Goal: Check status: Check status

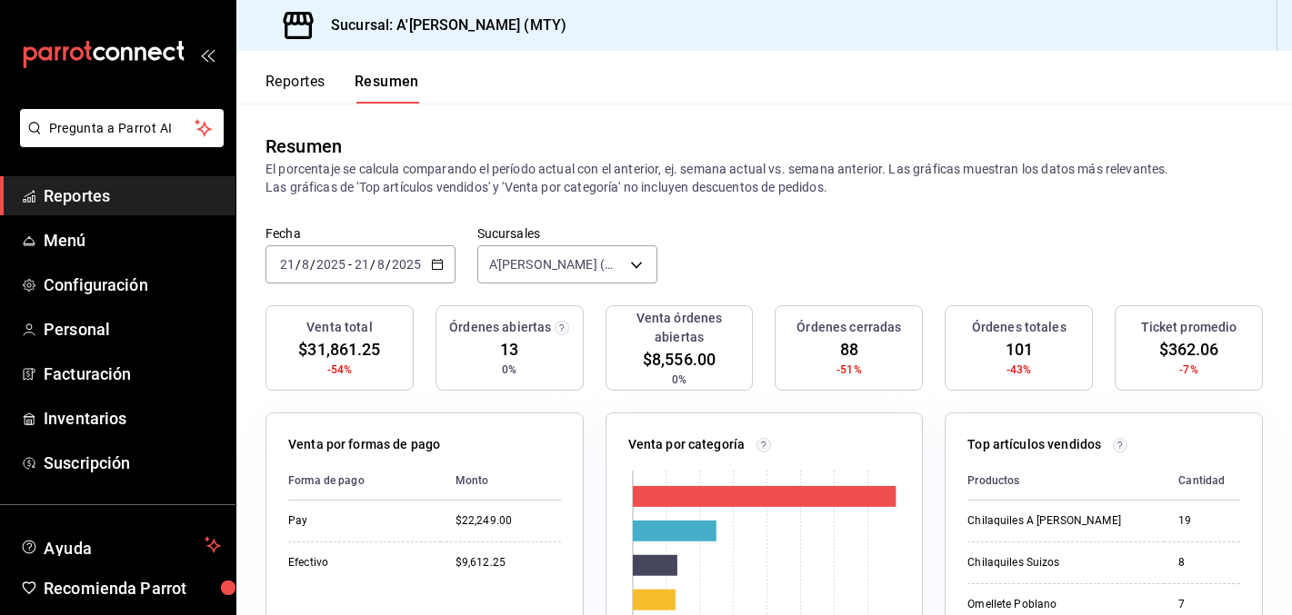
click at [101, 195] on span "Reportes" at bounding box center [132, 196] width 177 height 25
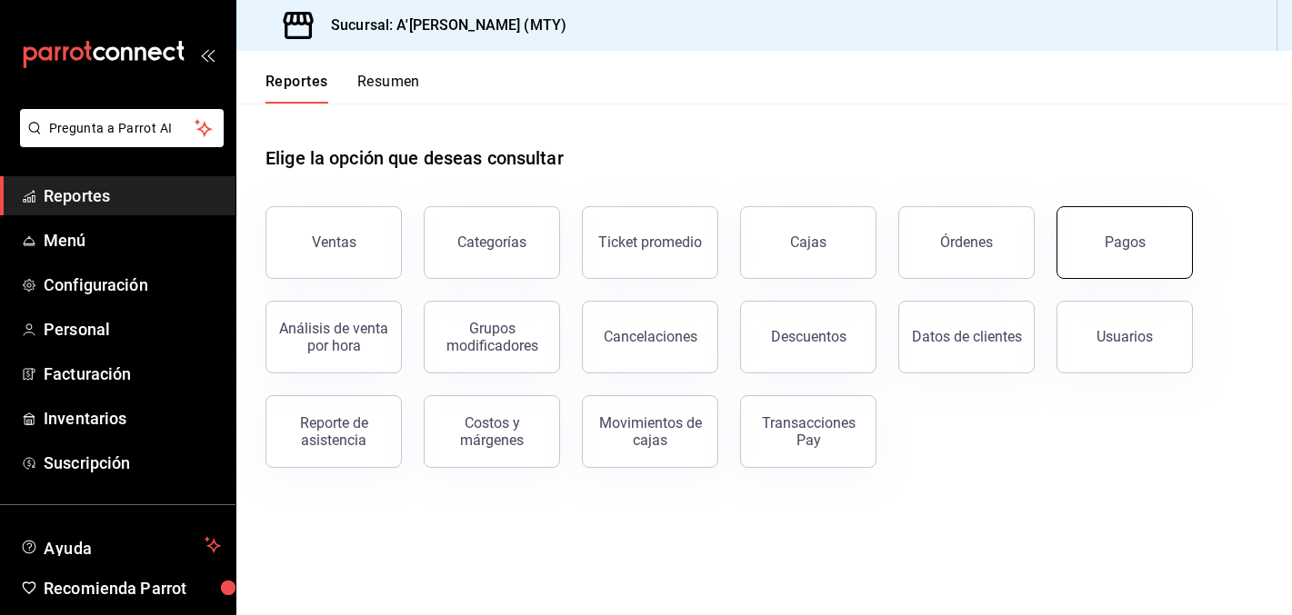
click at [1119, 252] on button "Pagos" at bounding box center [1124, 242] width 136 height 73
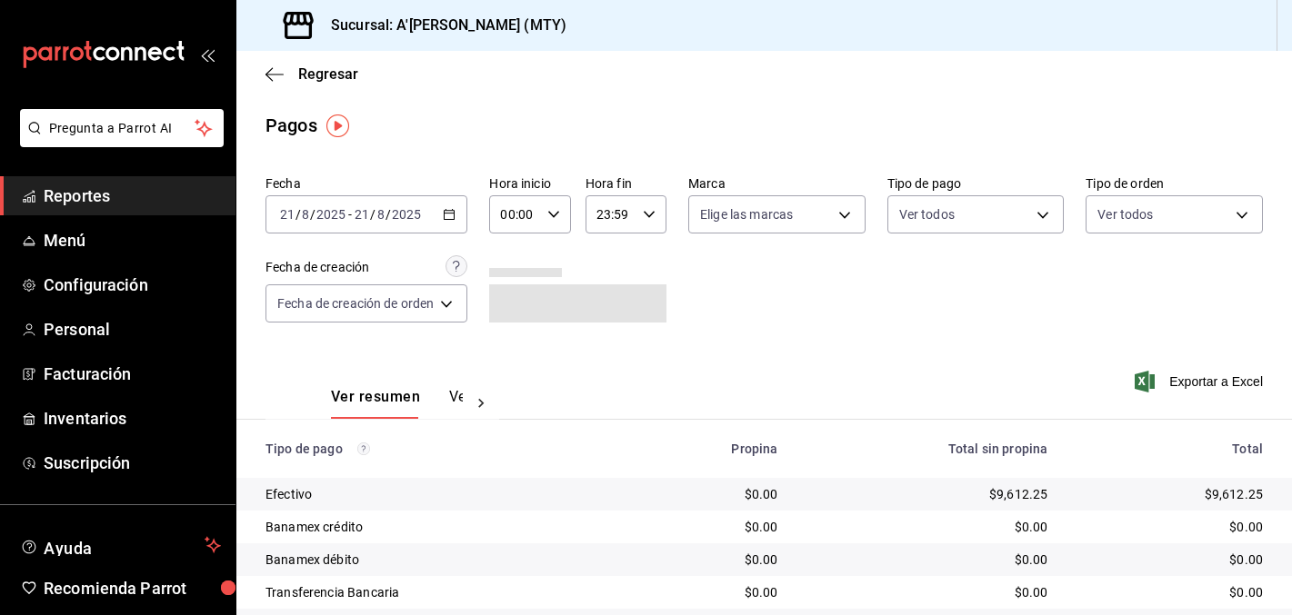
click at [453, 219] on \(Stroke\) "button" at bounding box center [449, 215] width 11 height 10
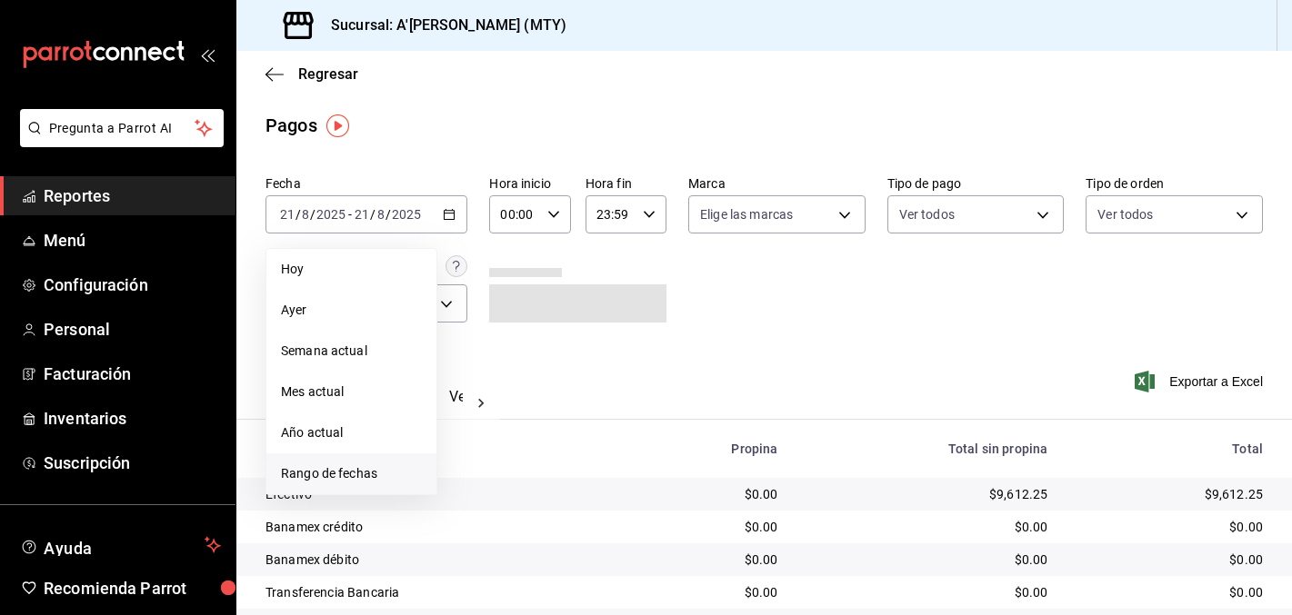
click at [368, 481] on span "Rango de fechas" at bounding box center [351, 473] width 141 height 19
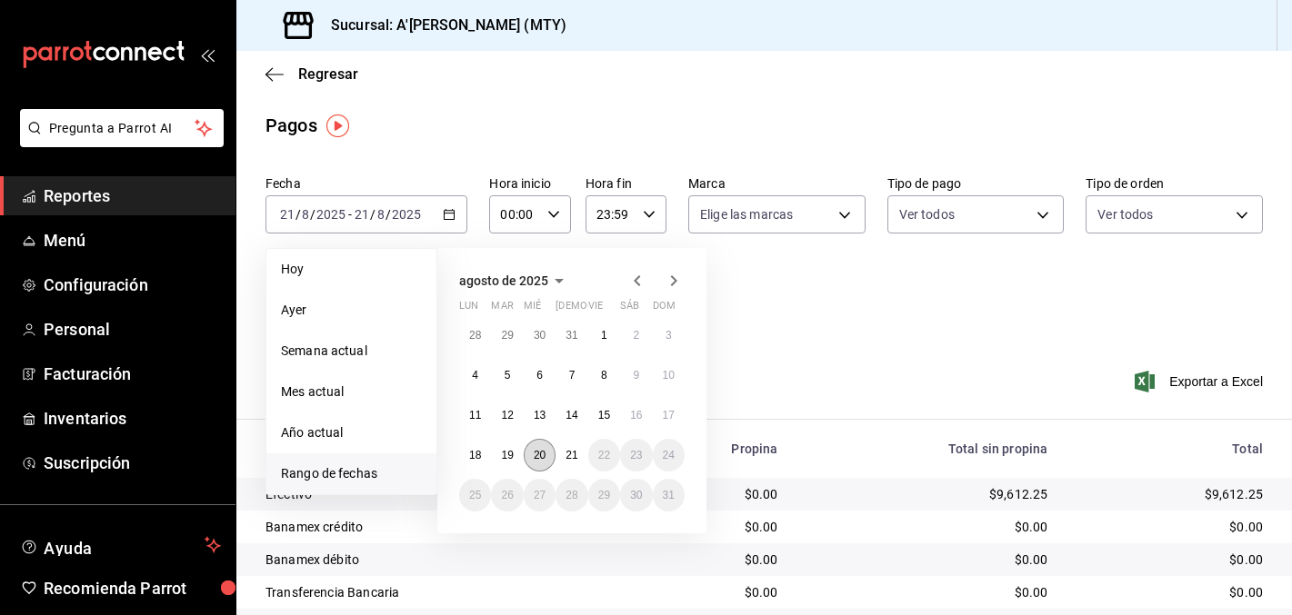
click at [542, 453] on abbr "20" at bounding box center [540, 455] width 12 height 13
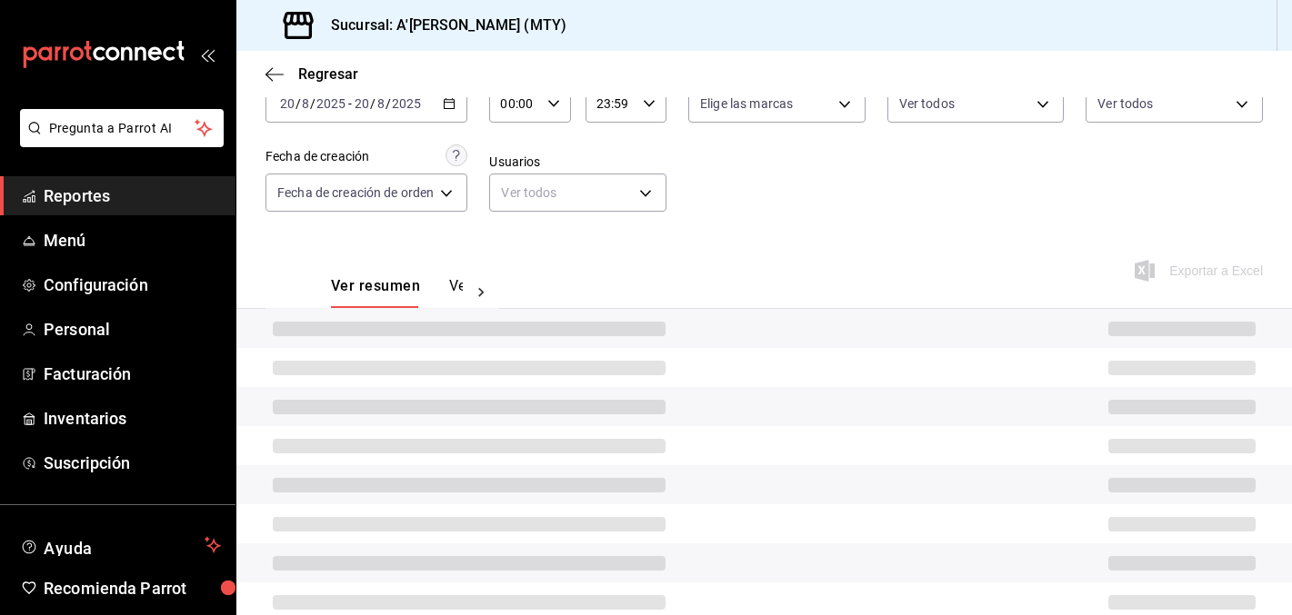
scroll to position [88, 0]
